Goal: Transaction & Acquisition: Purchase product/service

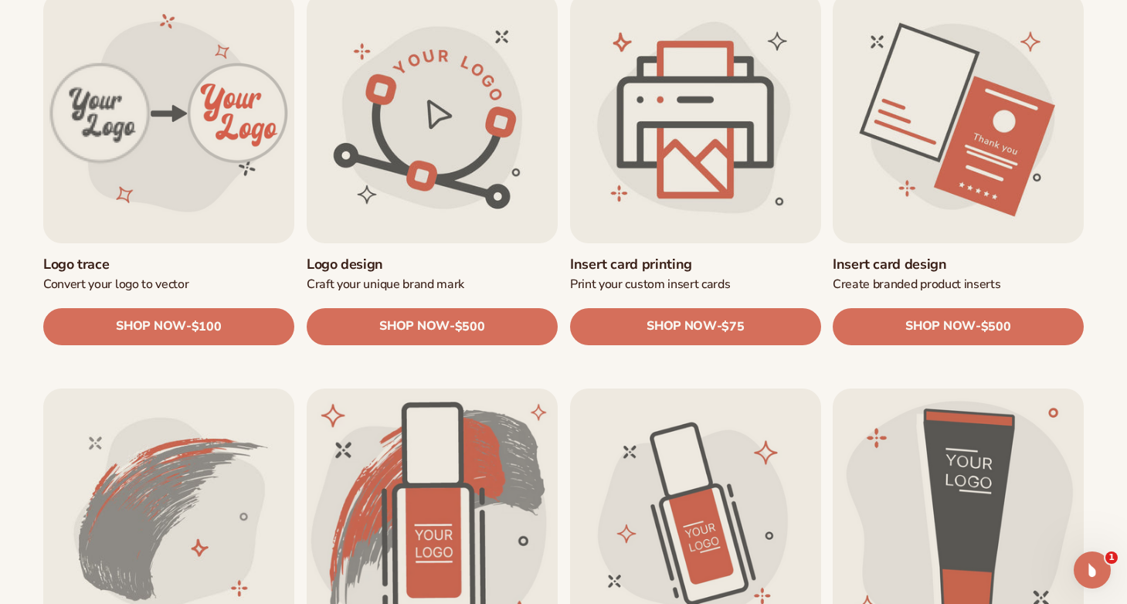
scroll to position [554, 0]
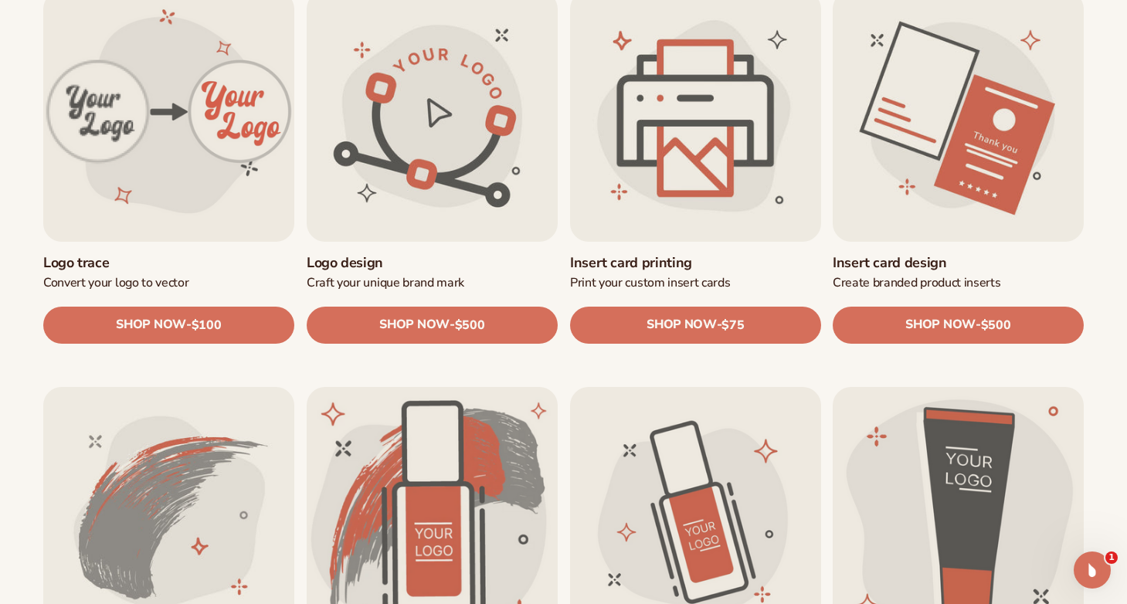
click at [192, 254] on link "Logo trace" at bounding box center [168, 263] width 251 height 18
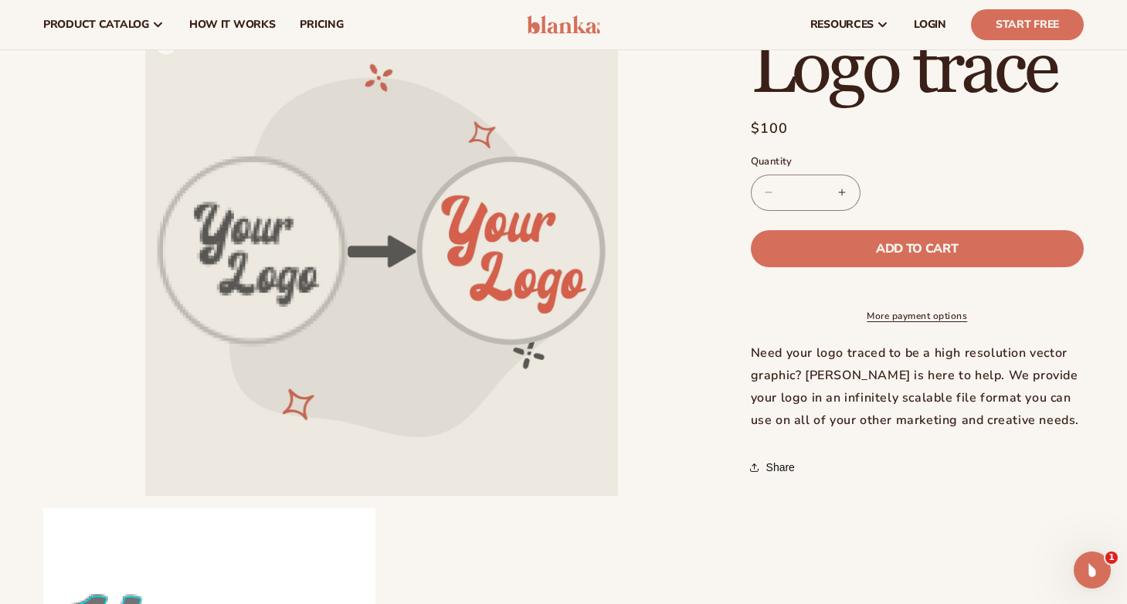
scroll to position [83, 0]
click at [145, 496] on button "Open media 1 in modal" at bounding box center [145, 496] width 0 height 0
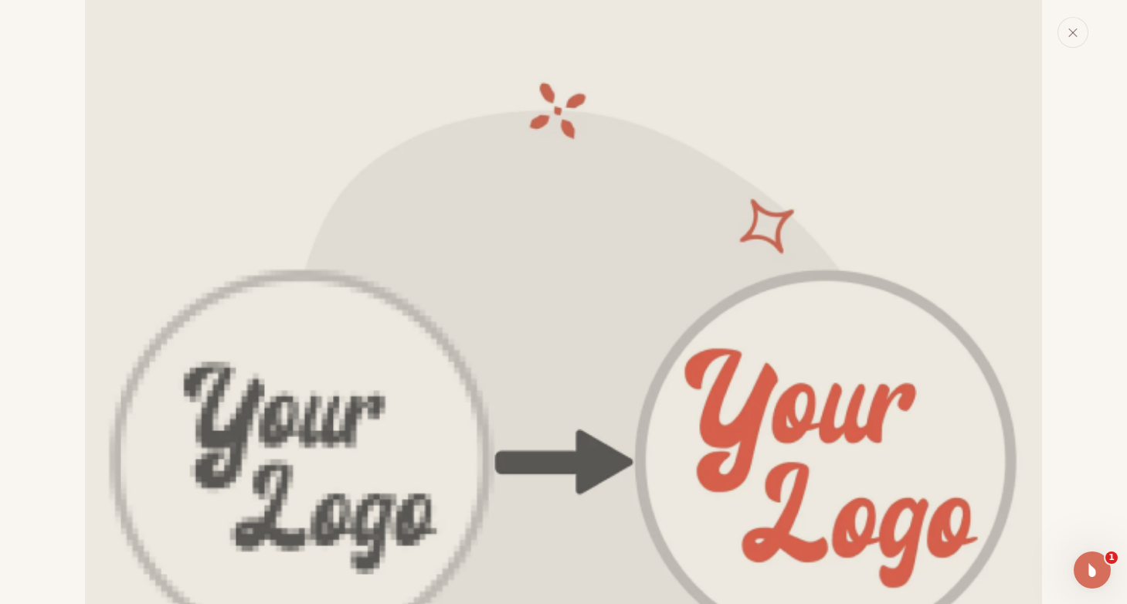
click at [405, 240] on img "Media gallery" at bounding box center [563, 478] width 957 height 957
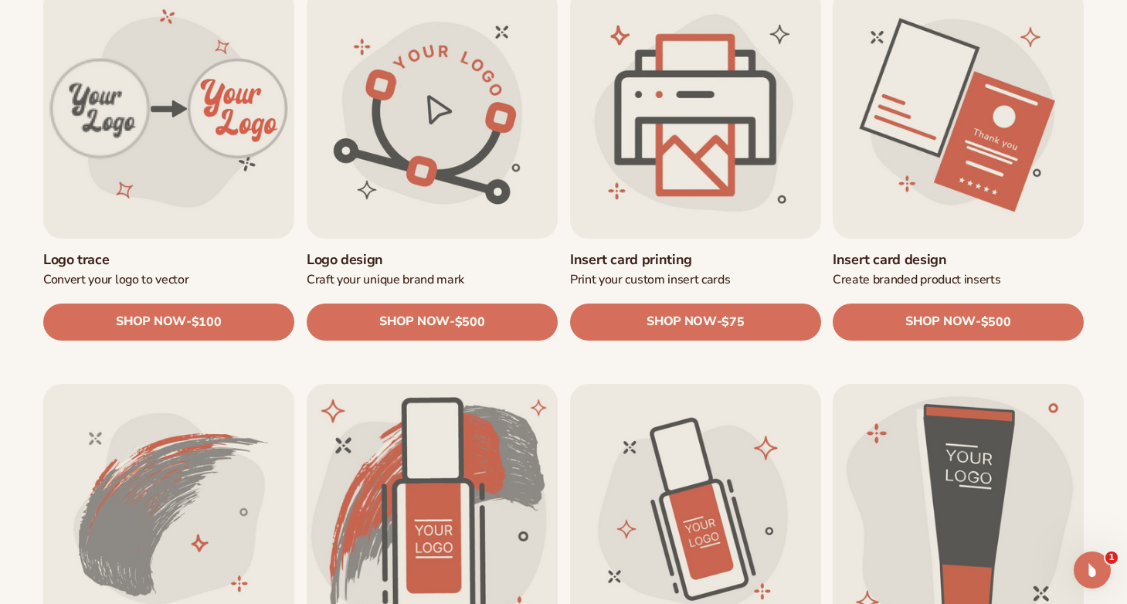
click at [673, 251] on link "Insert card printing" at bounding box center [695, 260] width 251 height 18
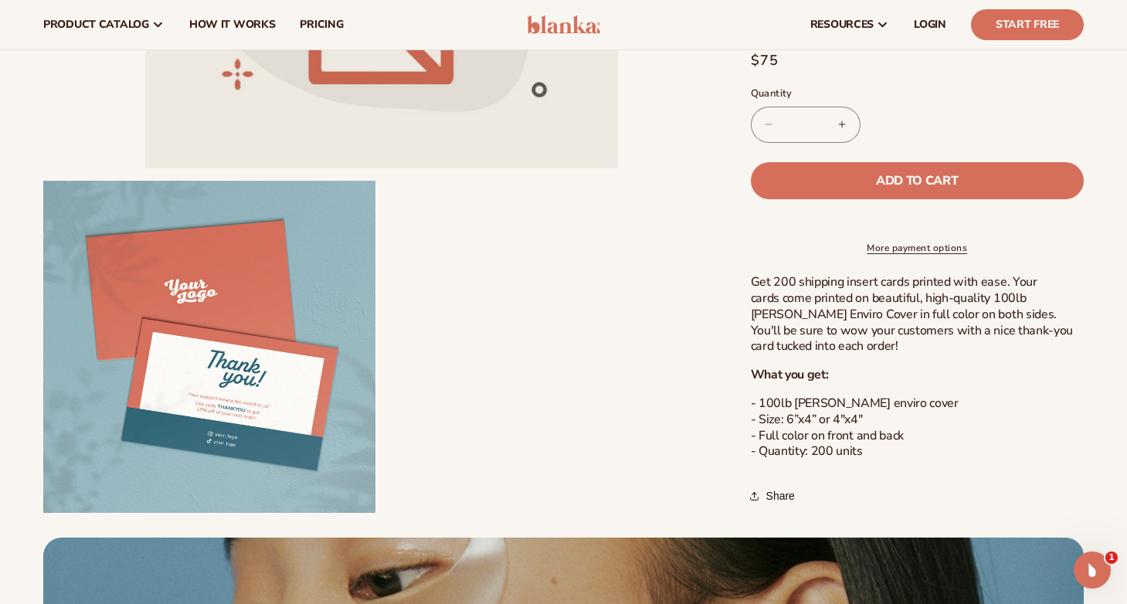
scroll to position [273, 0]
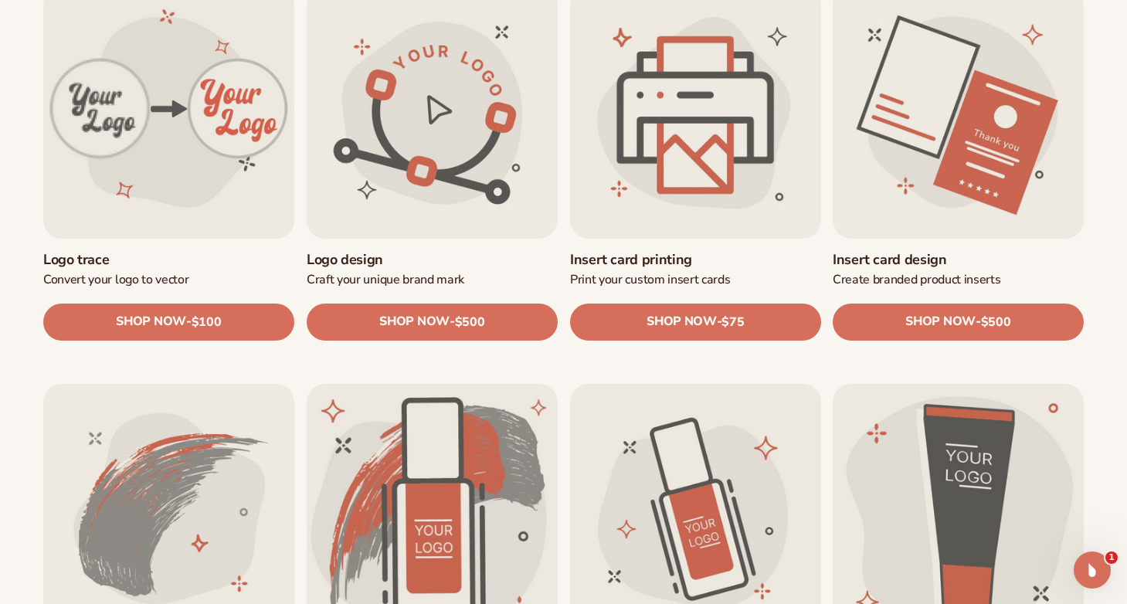
click at [950, 251] on link "Insert card design" at bounding box center [958, 260] width 251 height 18
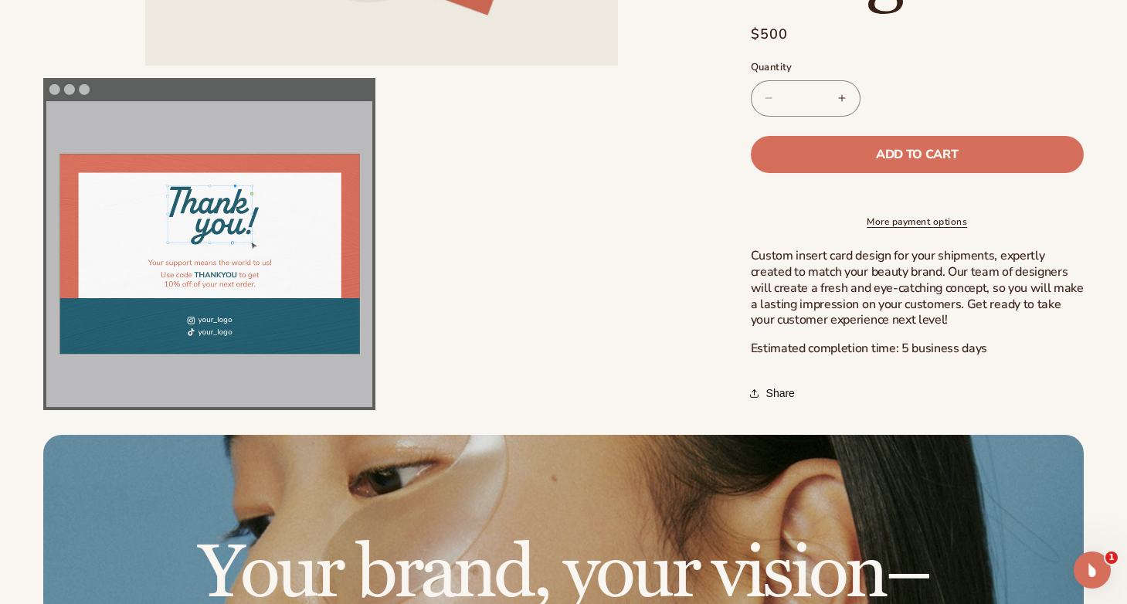
scroll to position [527, 0]
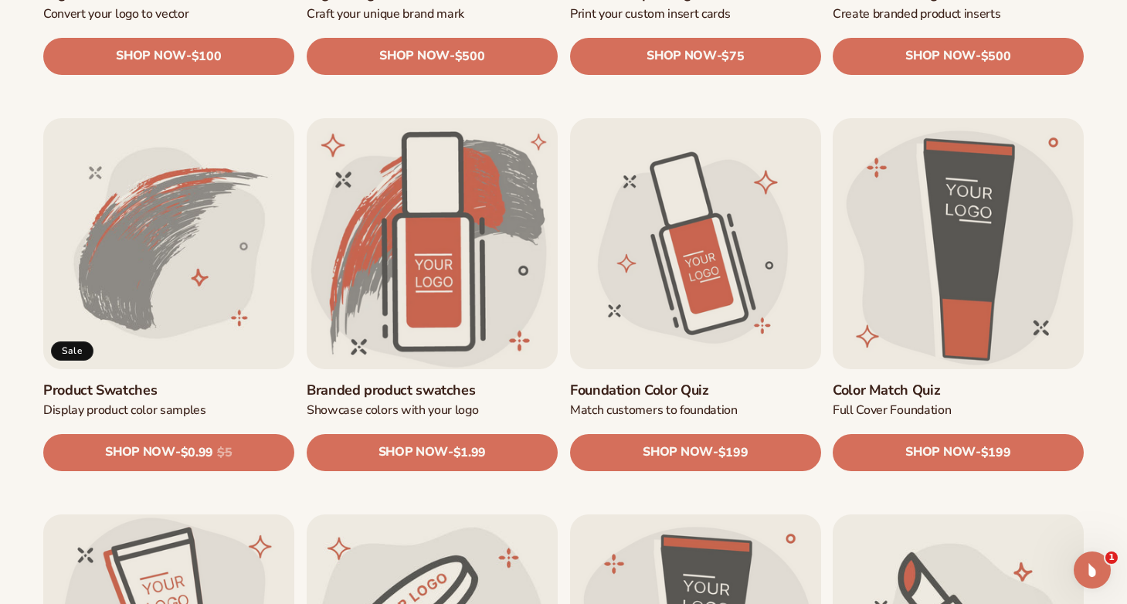
scroll to position [849, 0]
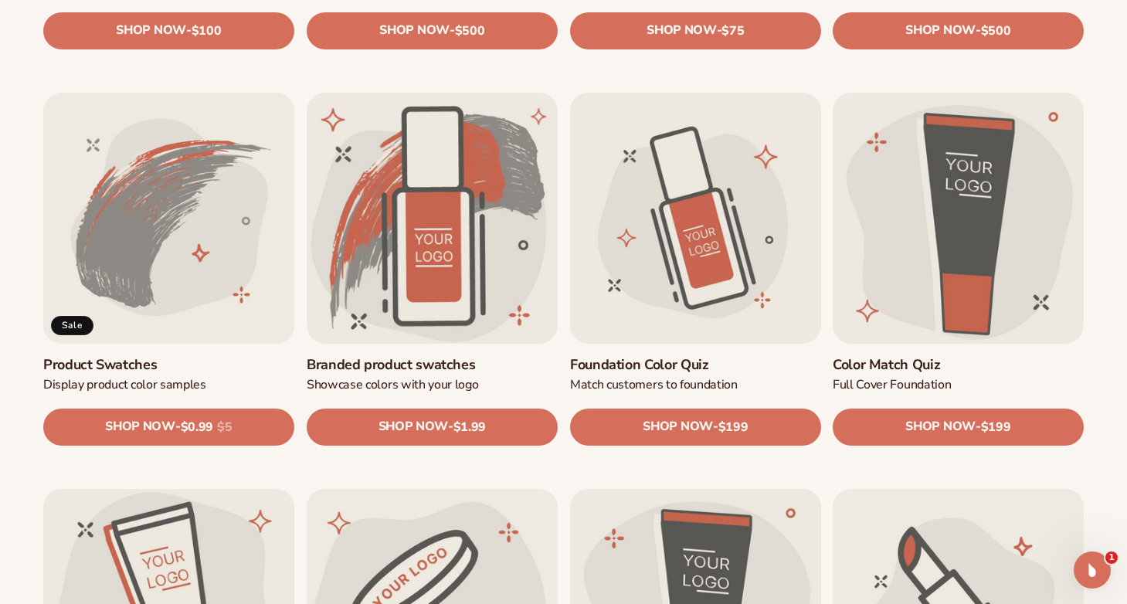
click at [179, 356] on link "Product Swatches" at bounding box center [168, 365] width 251 height 18
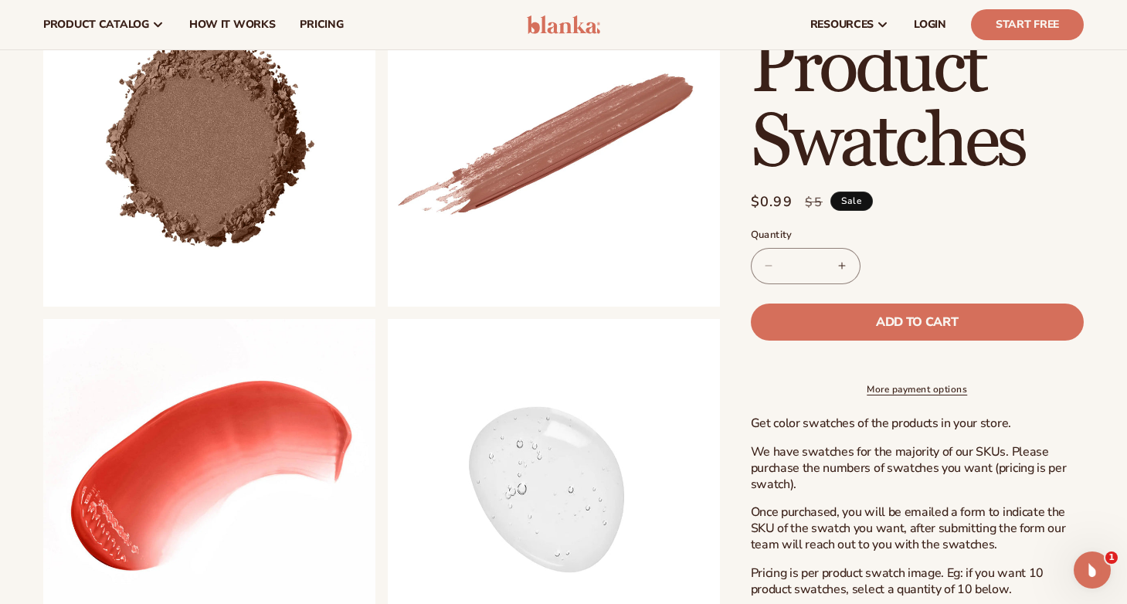
scroll to position [623, 0]
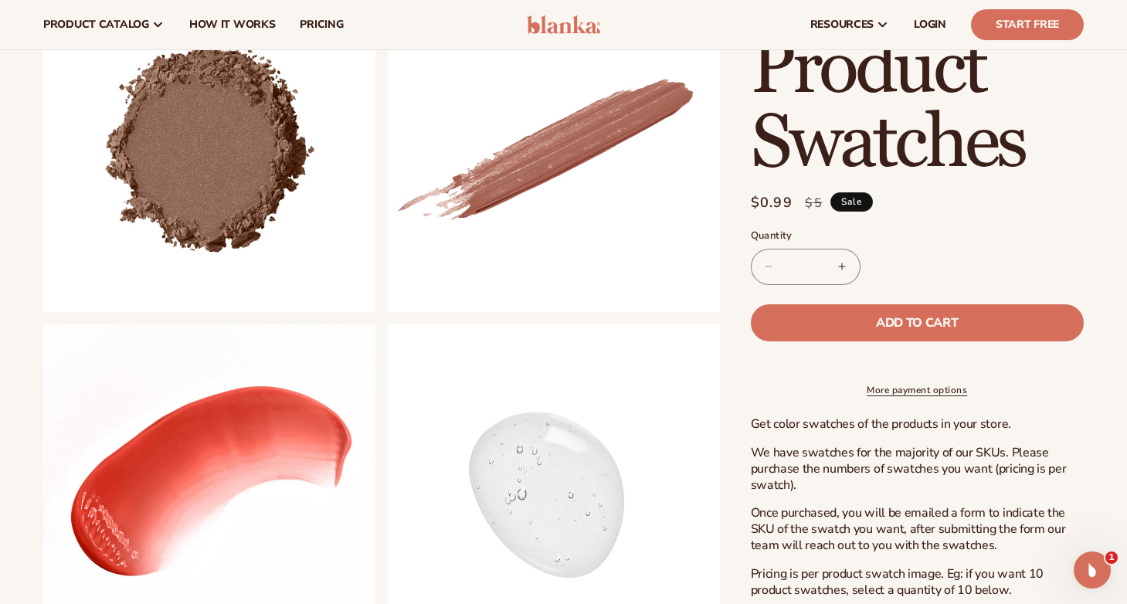
click at [842, 255] on button "Increase quantity for Product Swatches" at bounding box center [842, 267] width 35 height 36
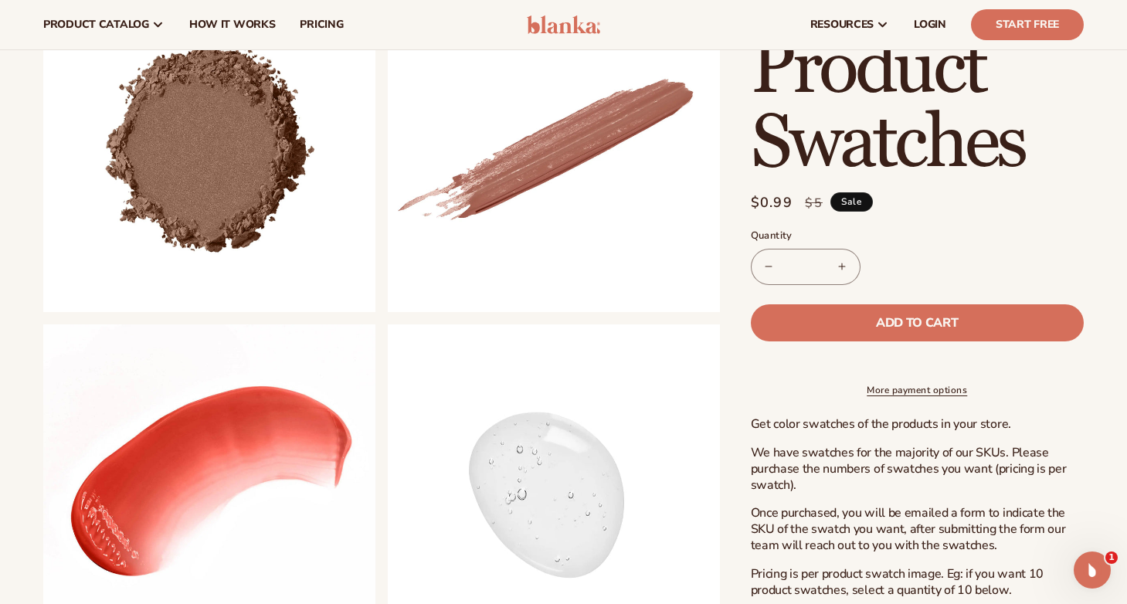
click at [842, 255] on button "Increase quantity for Product Swatches" at bounding box center [842, 267] width 35 height 36
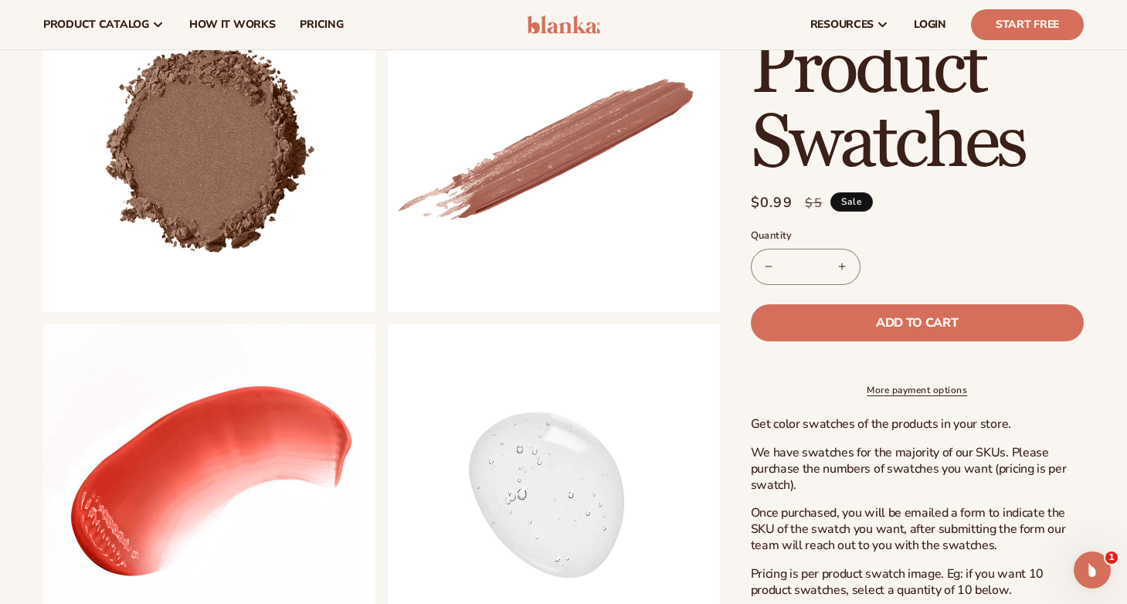
click at [842, 255] on button "Increase quantity for Product Swatches" at bounding box center [842, 267] width 35 height 36
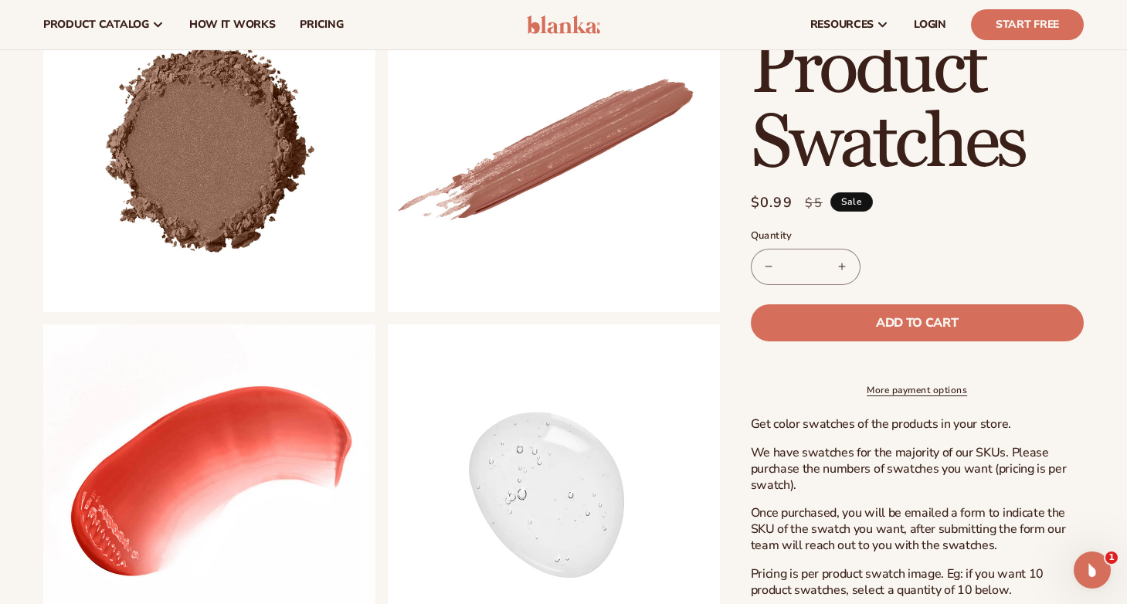
click at [842, 255] on button "Increase quantity for Product Swatches" at bounding box center [842, 267] width 35 height 36
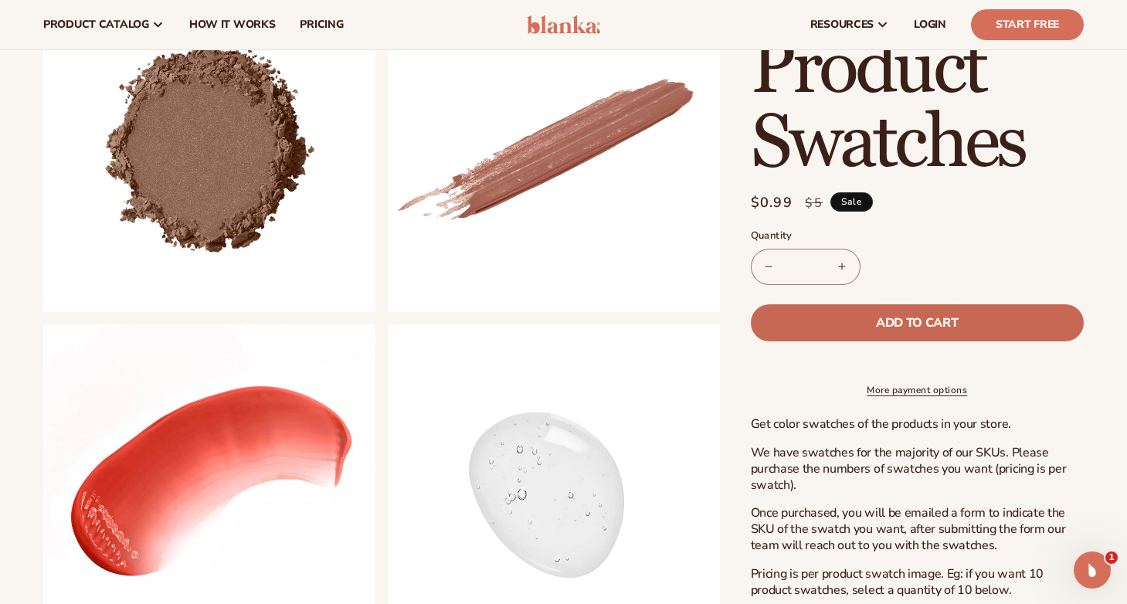
click at [876, 317] on span "Add to cart" at bounding box center [917, 323] width 82 height 12
type input "*"
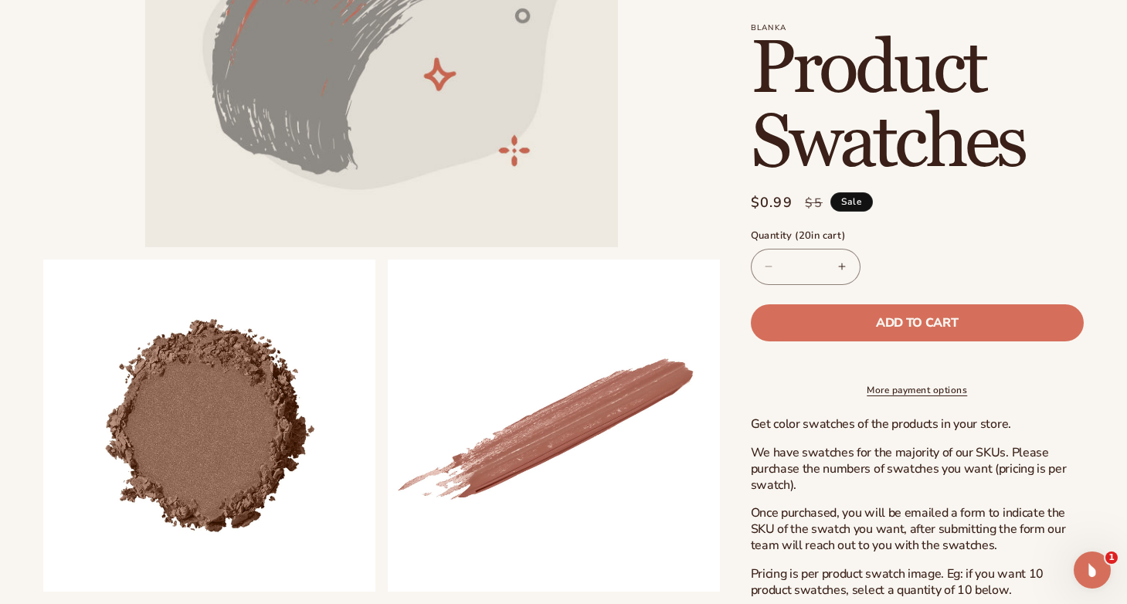
scroll to position [346, 0]
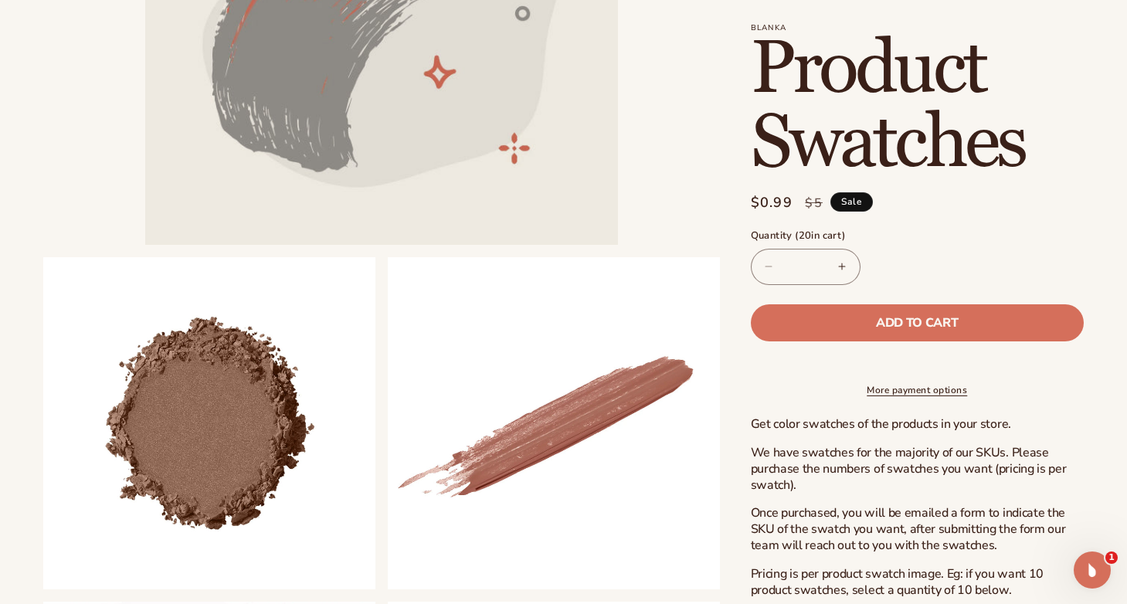
click at [899, 397] on link "More payment options" at bounding box center [917, 390] width 333 height 14
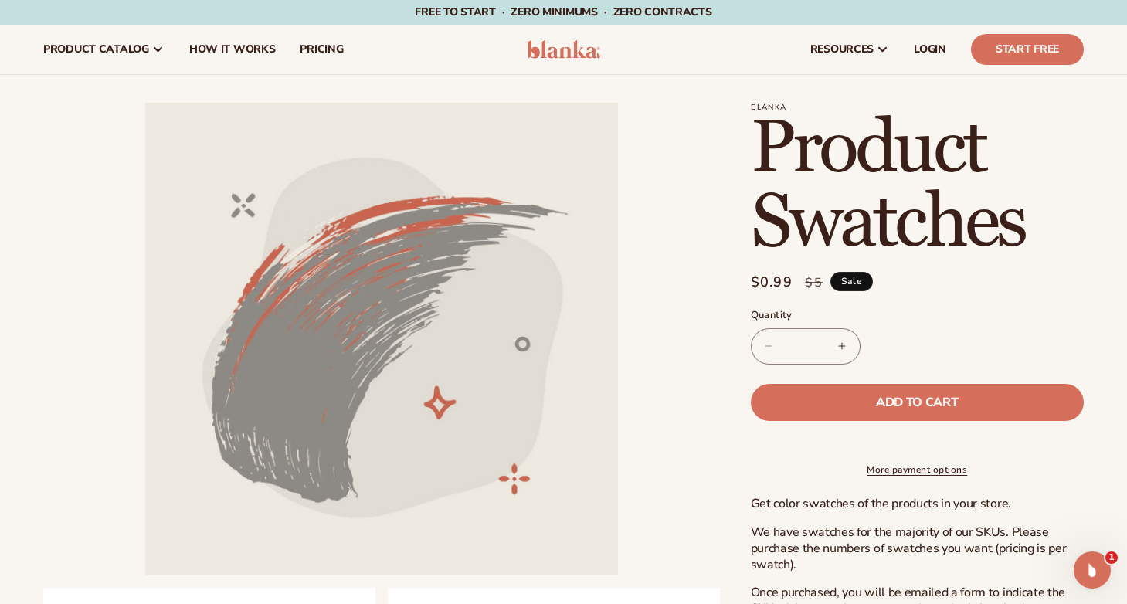
click at [846, 345] on button "Increase quantity for Product Swatches" at bounding box center [842, 346] width 35 height 36
click at [846, 350] on button "Increase quantity for Product Swatches" at bounding box center [842, 346] width 35 height 36
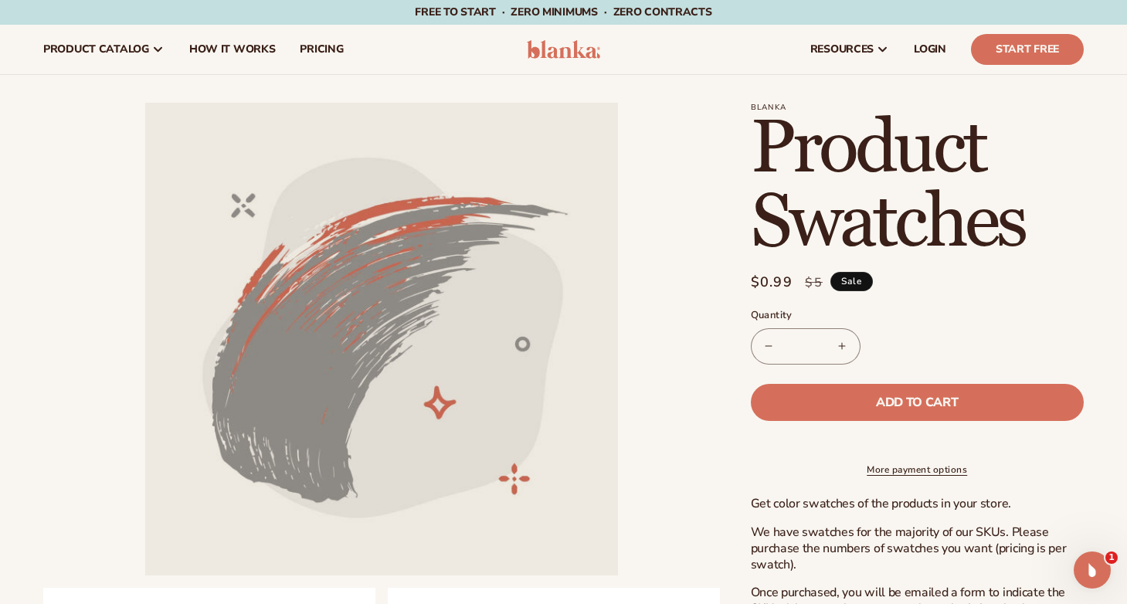
click at [846, 350] on button "Increase quantity for Product Swatches" at bounding box center [842, 346] width 35 height 36
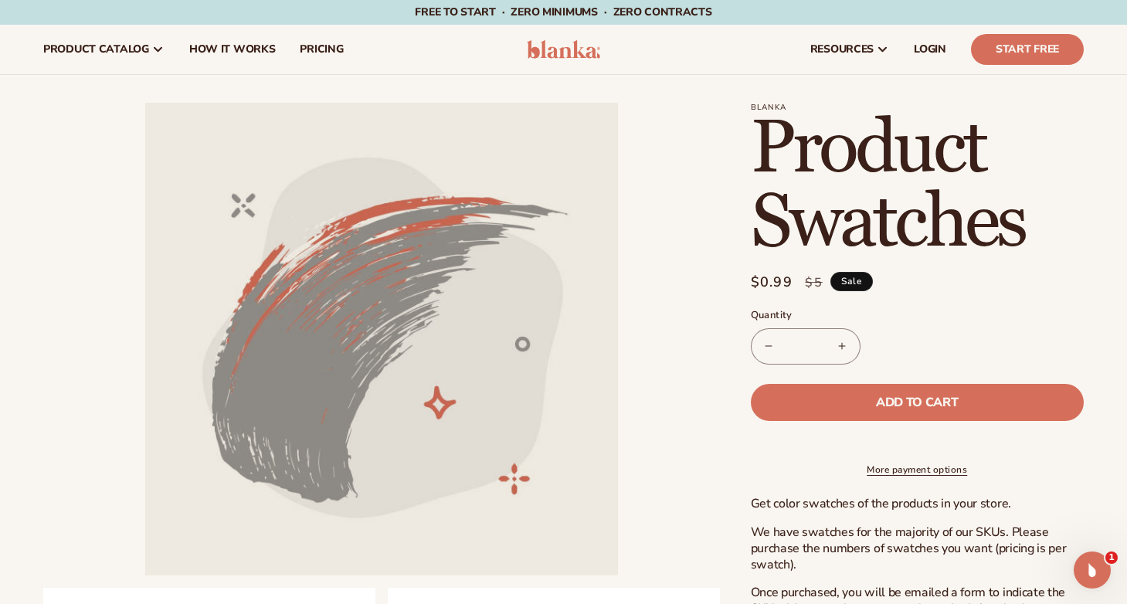
click at [846, 350] on button "Increase quantity for Product Swatches" at bounding box center [842, 346] width 35 height 36
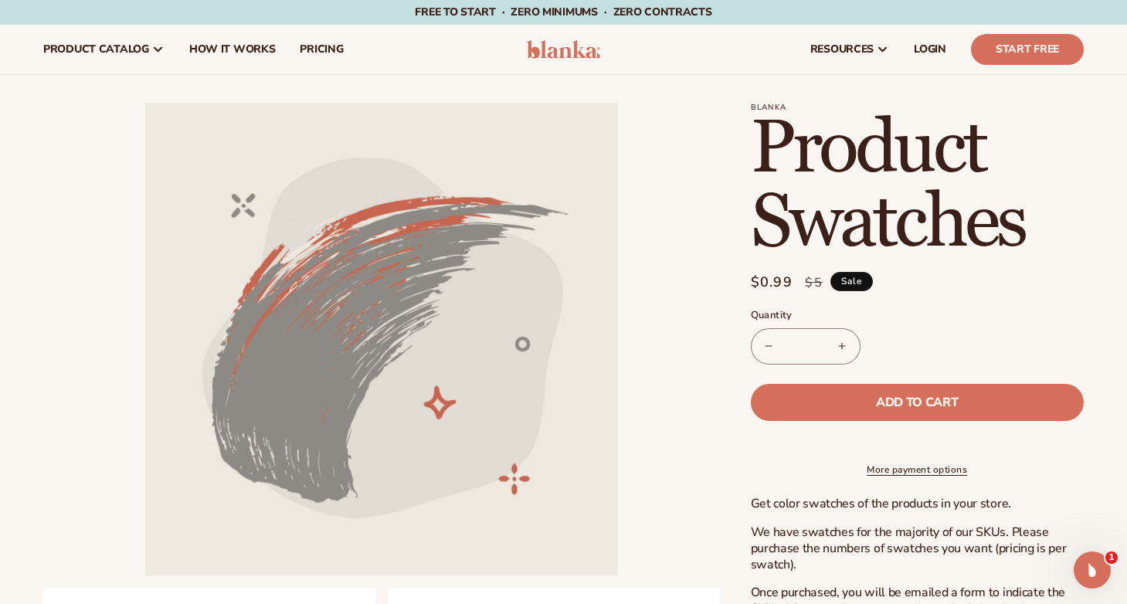
click at [846, 350] on button "Increase quantity for Product Swatches" at bounding box center [842, 346] width 35 height 36
click at [866, 403] on button "Add to cart" at bounding box center [917, 402] width 333 height 37
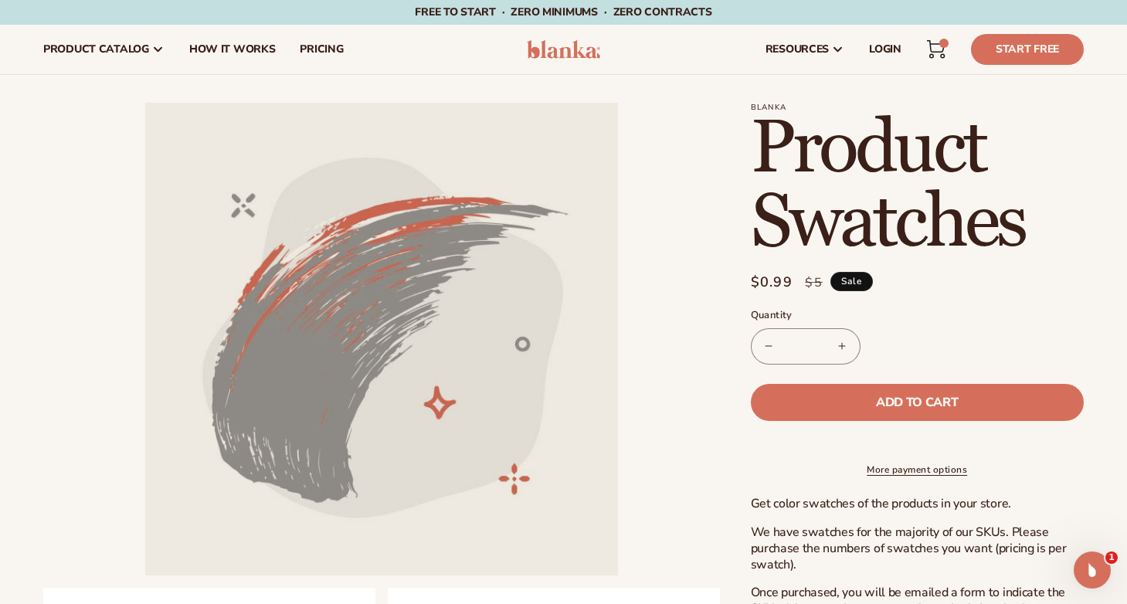
type input "*"
click at [895, 49] on span "LOGIN" at bounding box center [885, 49] width 32 height 12
